Goal: Information Seeking & Learning: Learn about a topic

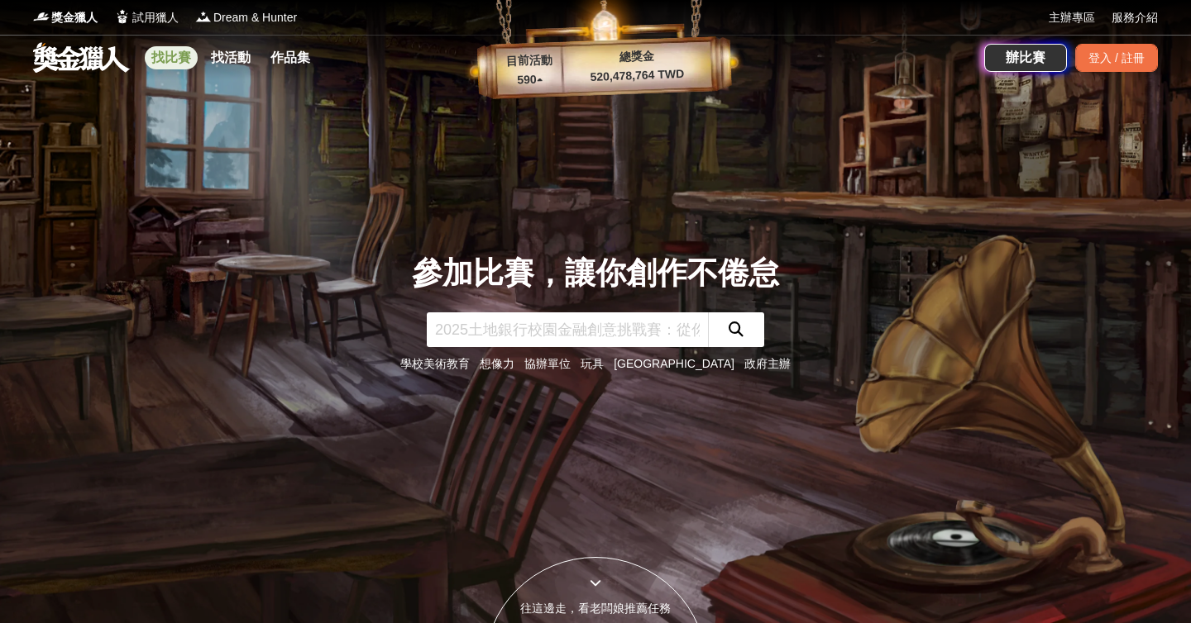
click at [174, 67] on link "找比賽" at bounding box center [171, 57] width 53 height 23
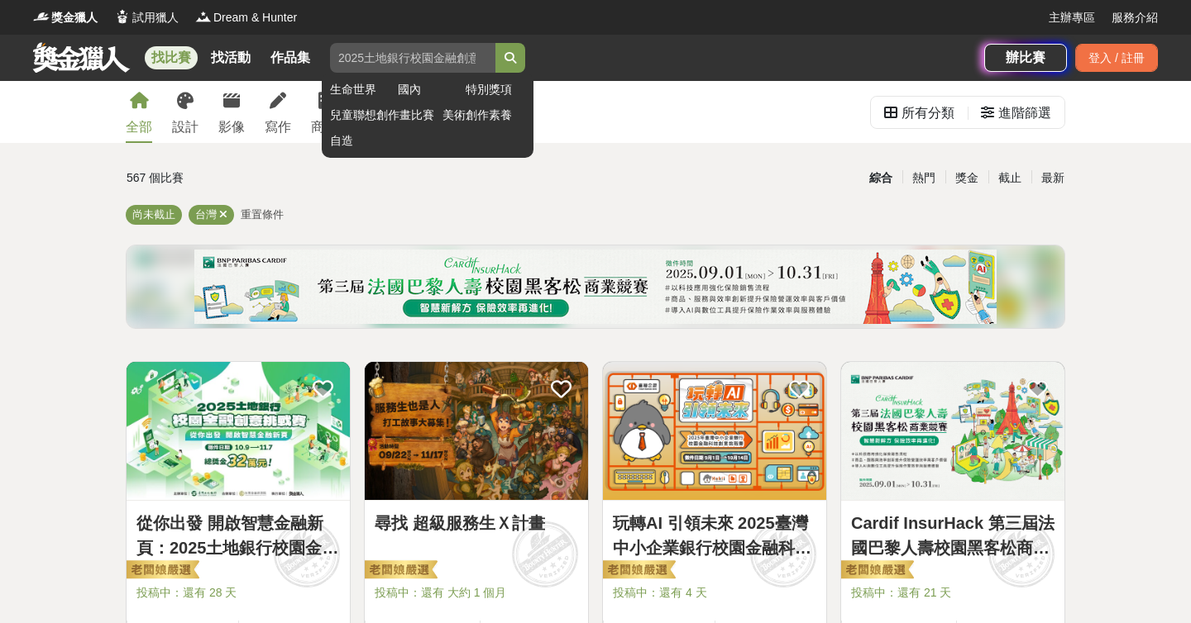
click at [447, 57] on input "search" at bounding box center [412, 58] width 165 height 30
click at [495, 43] on button "submit" at bounding box center [510, 58] width 30 height 30
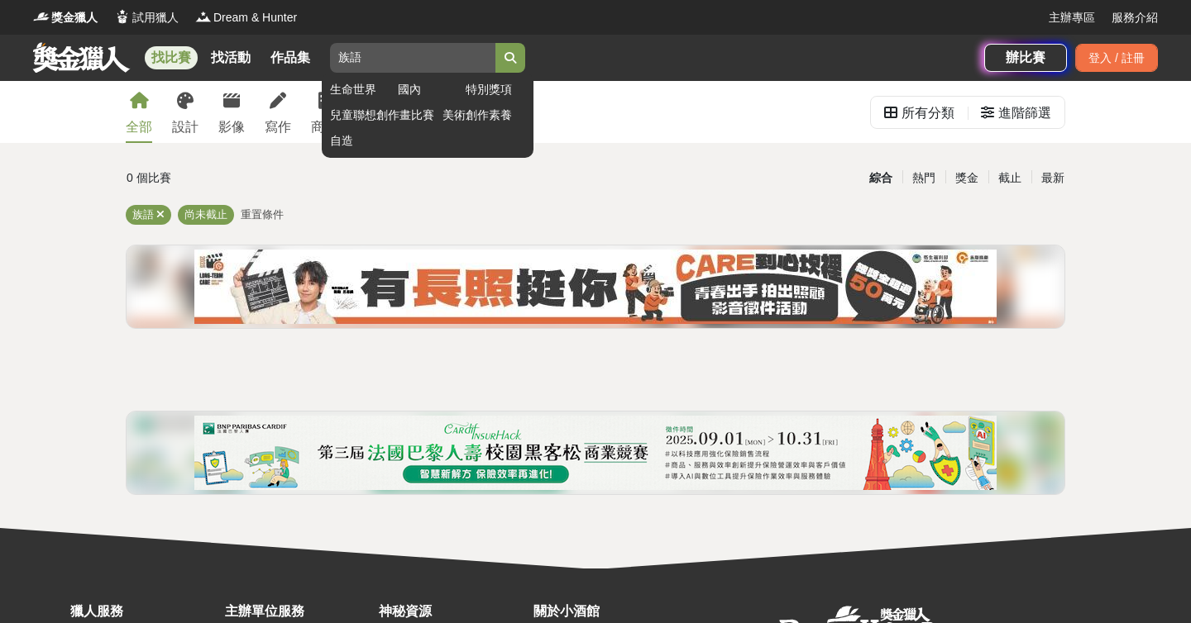
type input "族"
type input "原住民"
click at [495, 43] on button "submit" at bounding box center [510, 58] width 30 height 30
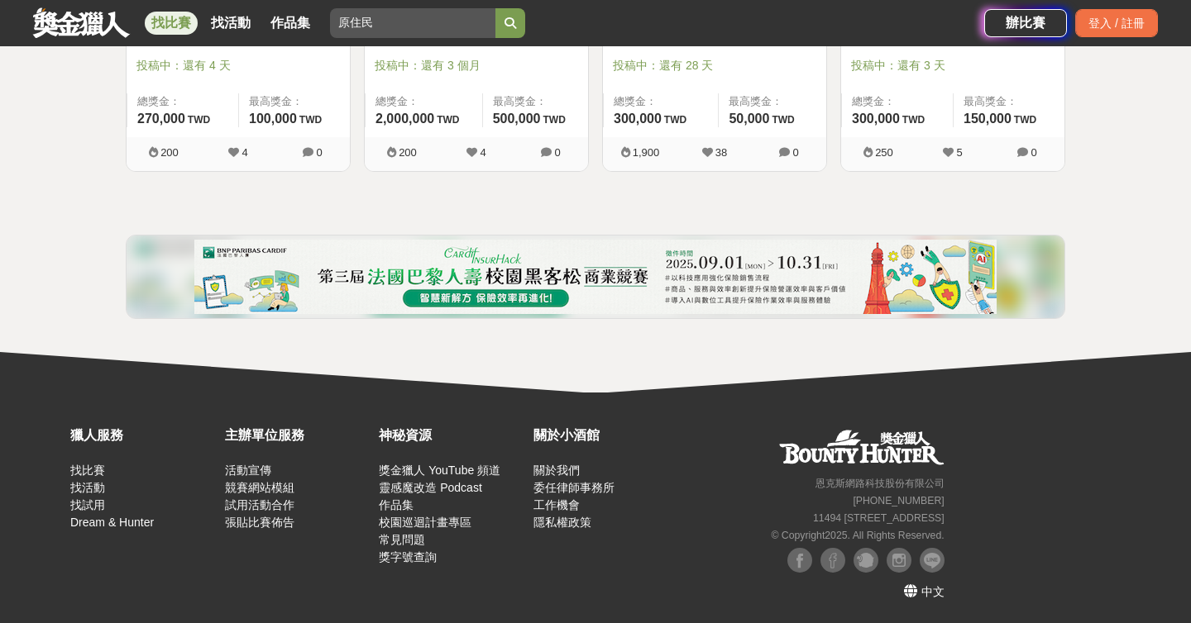
scroll to position [308, 0]
